Goal: Navigation & Orientation: Find specific page/section

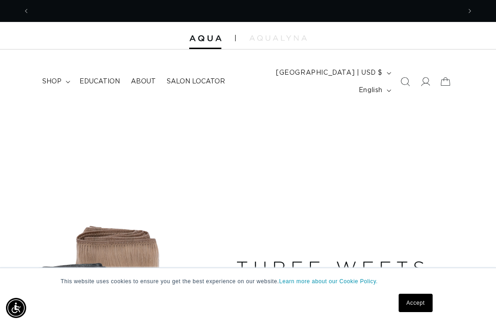
scroll to position [0, 861]
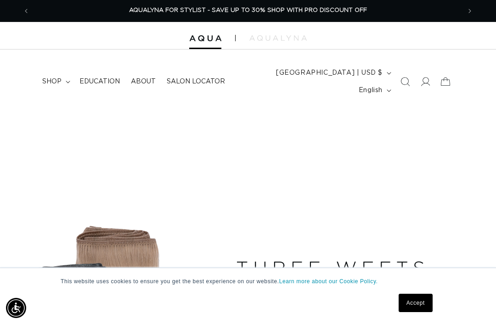
click at [425, 77] on icon at bounding box center [424, 81] width 9 height 9
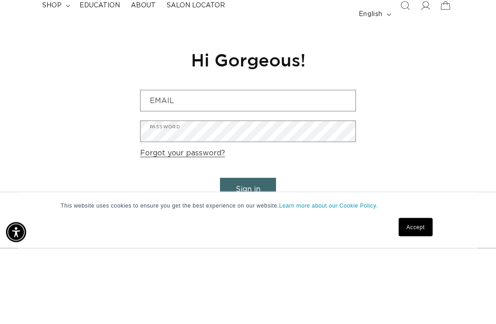
scroll to position [0, 430]
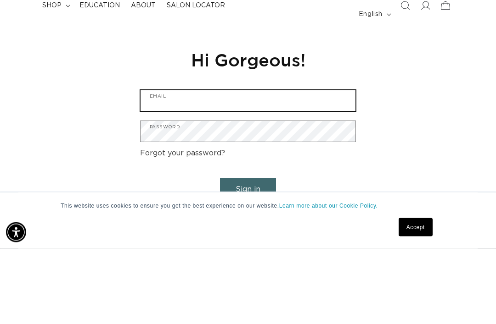
type input "amandaevansartistry@gmail.com"
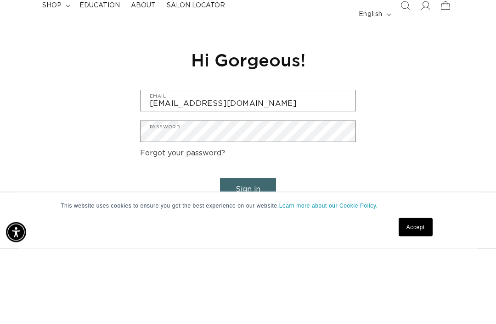
click at [248, 254] on button "Sign in" at bounding box center [248, 265] width 56 height 23
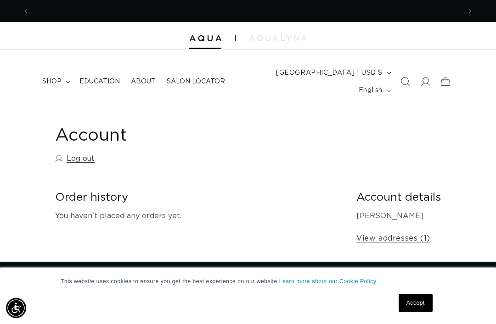
scroll to position [0, 430]
click at [290, 40] on img at bounding box center [277, 38] width 57 height 6
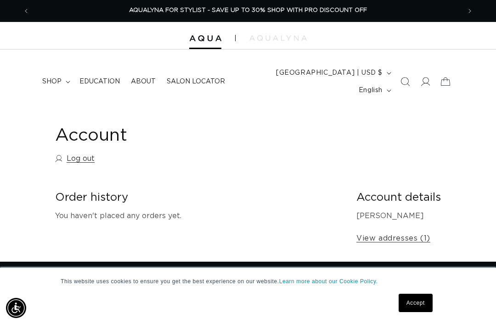
click at [66, 81] on icon at bounding box center [68, 82] width 5 height 3
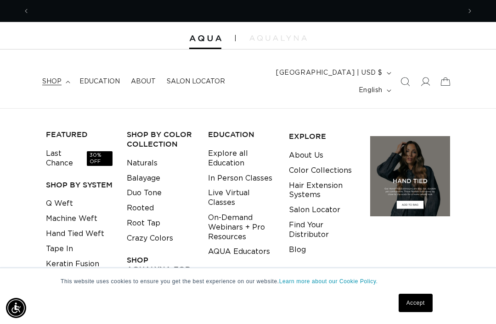
scroll to position [0, 0]
click at [137, 257] on h3 "Shop AquaLyna for Pros" at bounding box center [160, 270] width 67 height 28
click at [137, 256] on h3 "Shop AquaLyna for Pros" at bounding box center [160, 270] width 67 height 28
click at [140, 256] on h3 "Shop AquaLyna for Pros" at bounding box center [160, 270] width 67 height 28
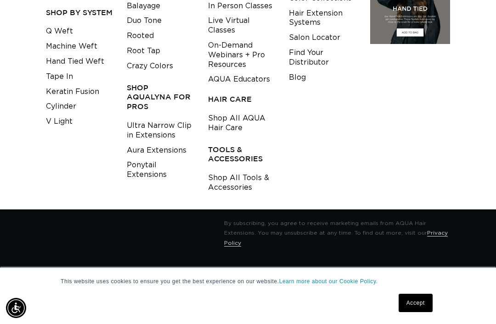
click at [131, 143] on link "Aura Extensions" at bounding box center [157, 150] width 60 height 15
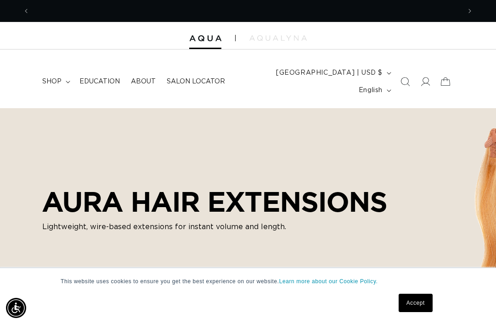
scroll to position [0, 861]
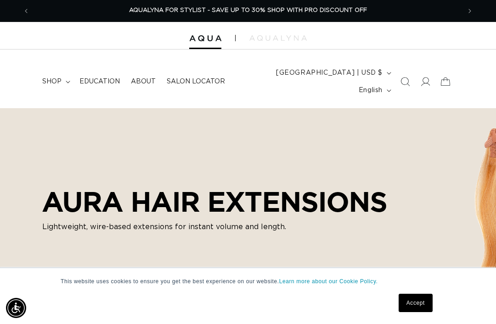
click at [57, 82] on summary "shop" at bounding box center [55, 81] width 37 height 19
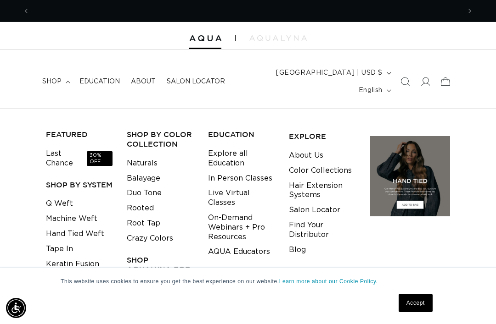
scroll to position [0, 0]
